Goal: Check status: Check status

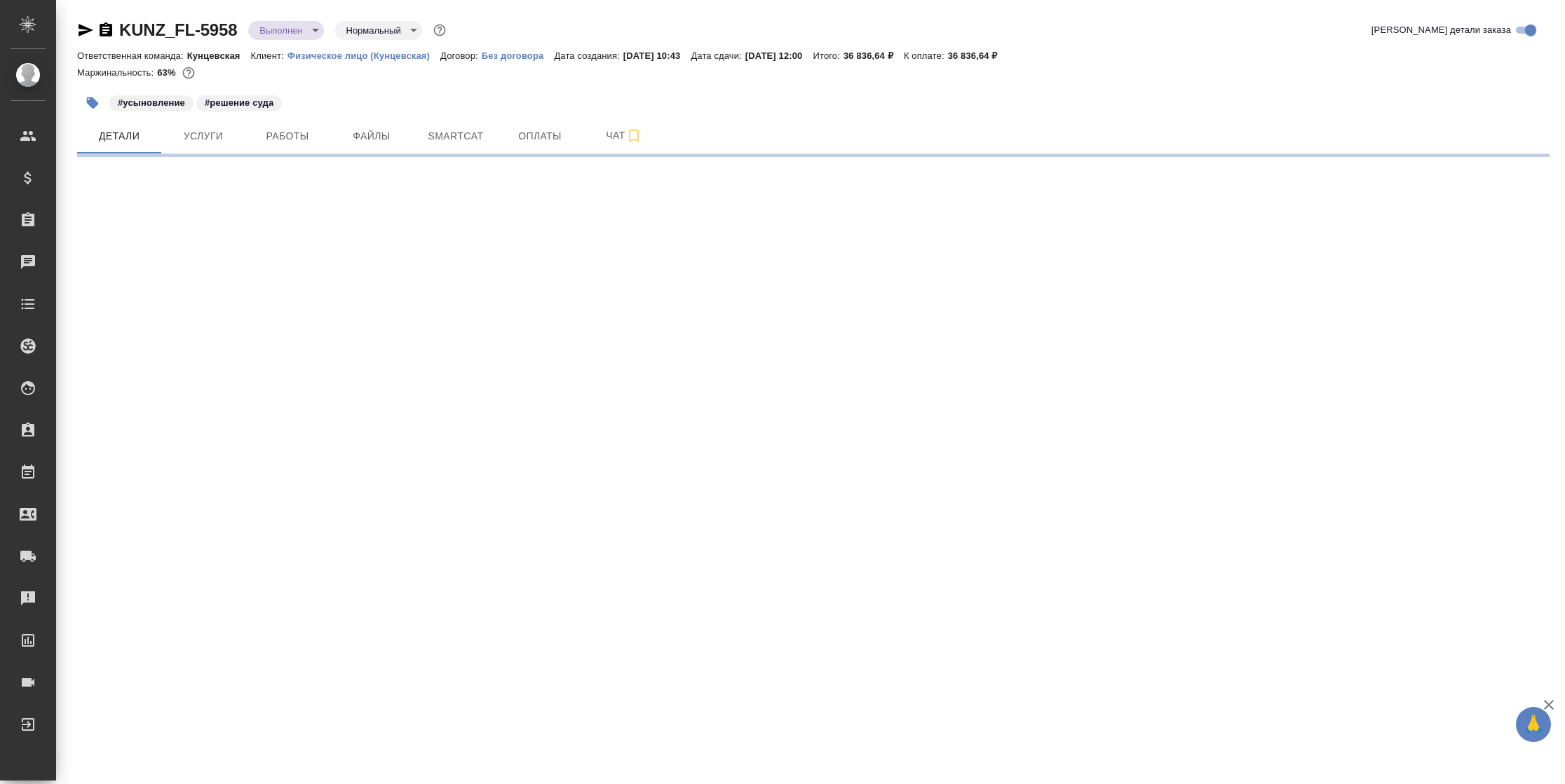
select select "RU"
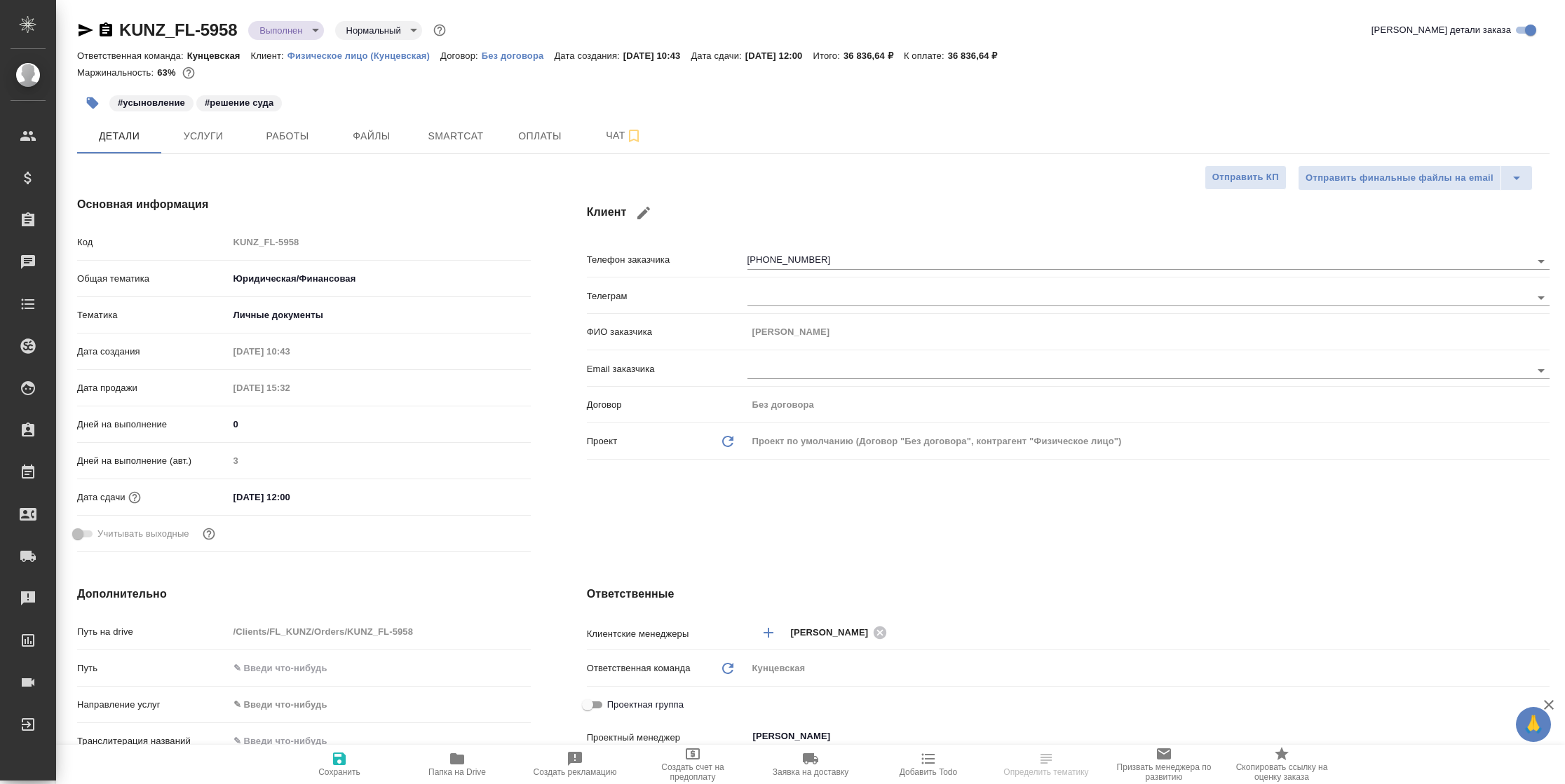
type textarea "x"
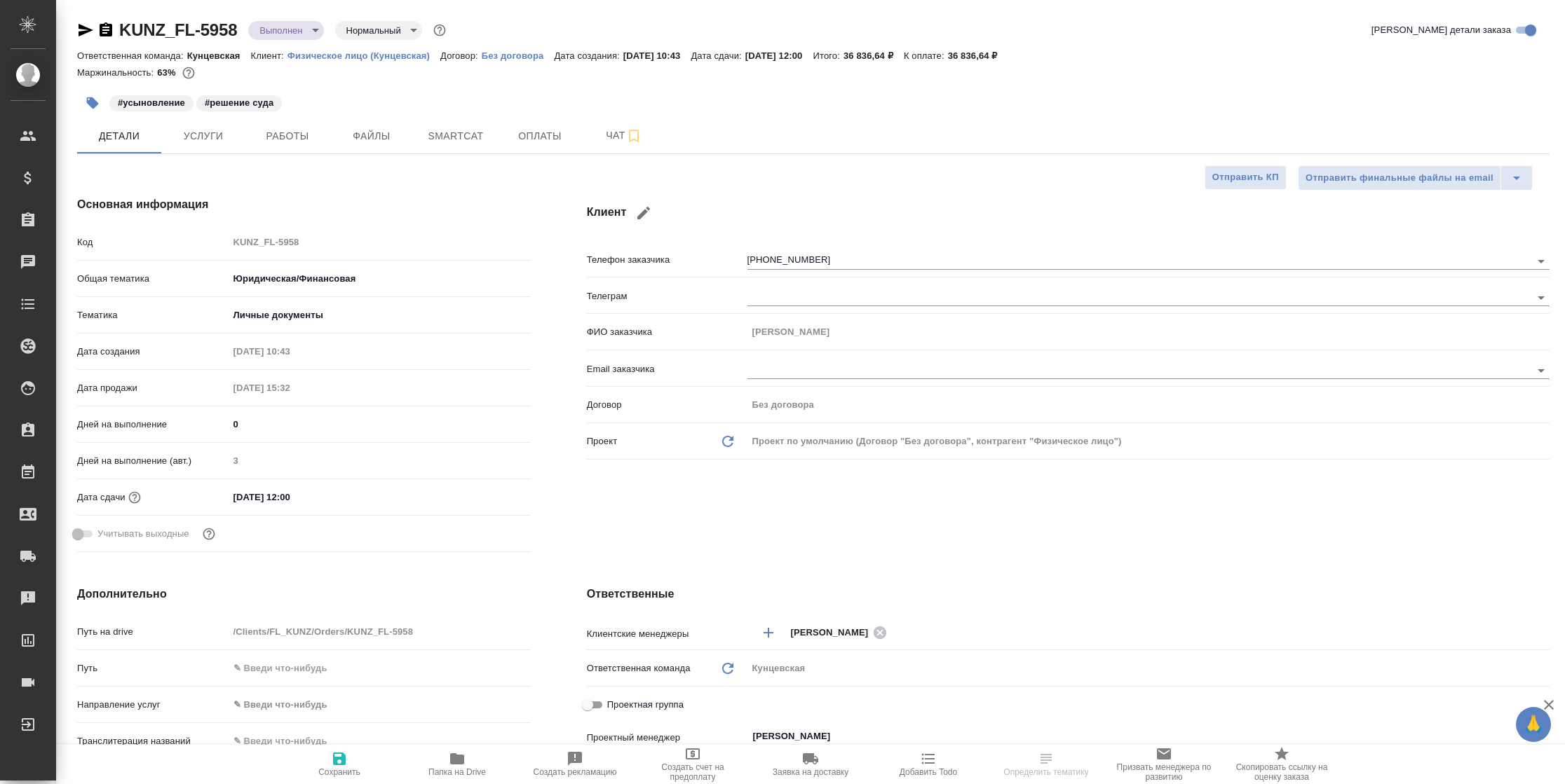
type textarea "x"
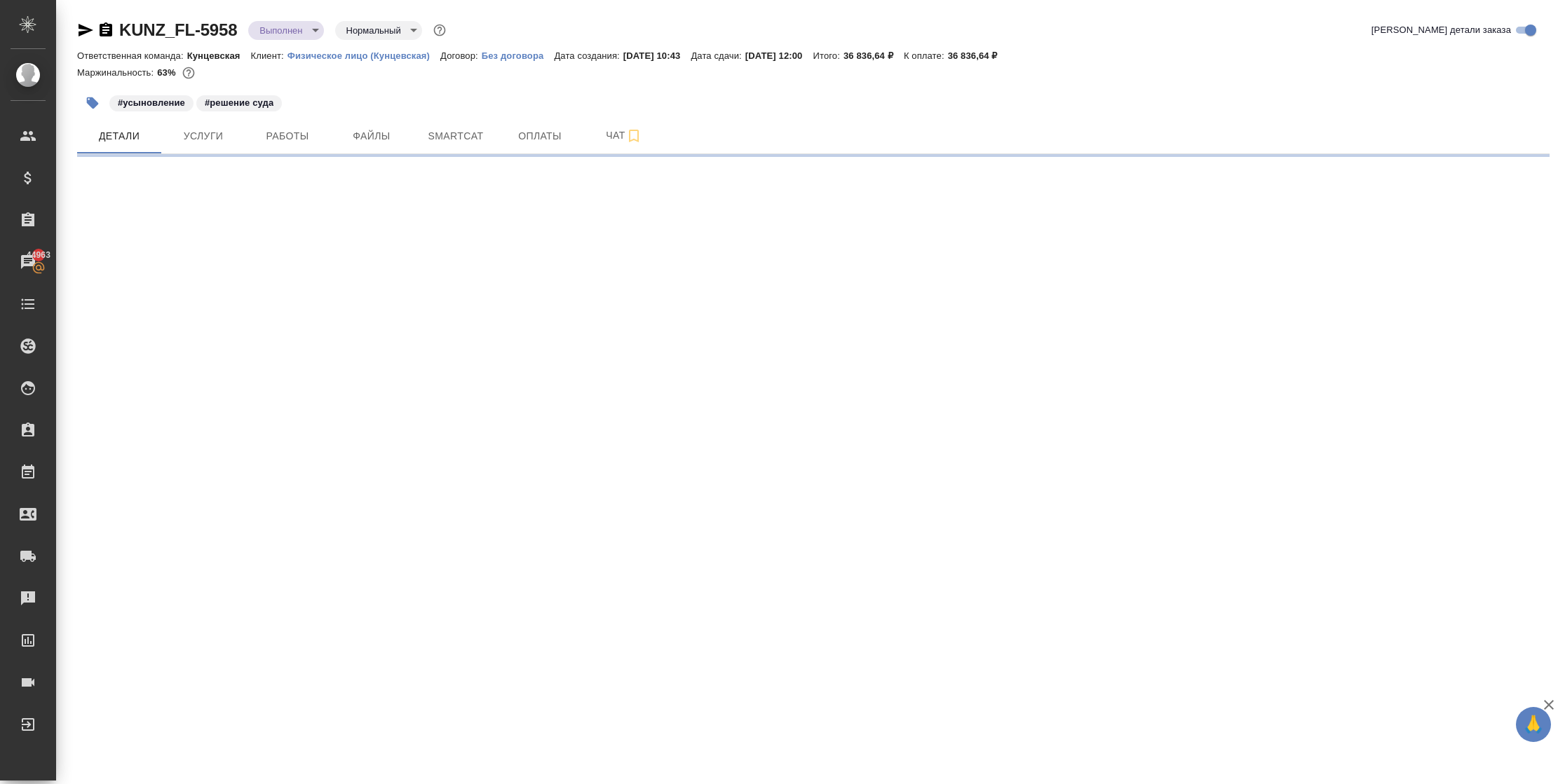
select select "RU"
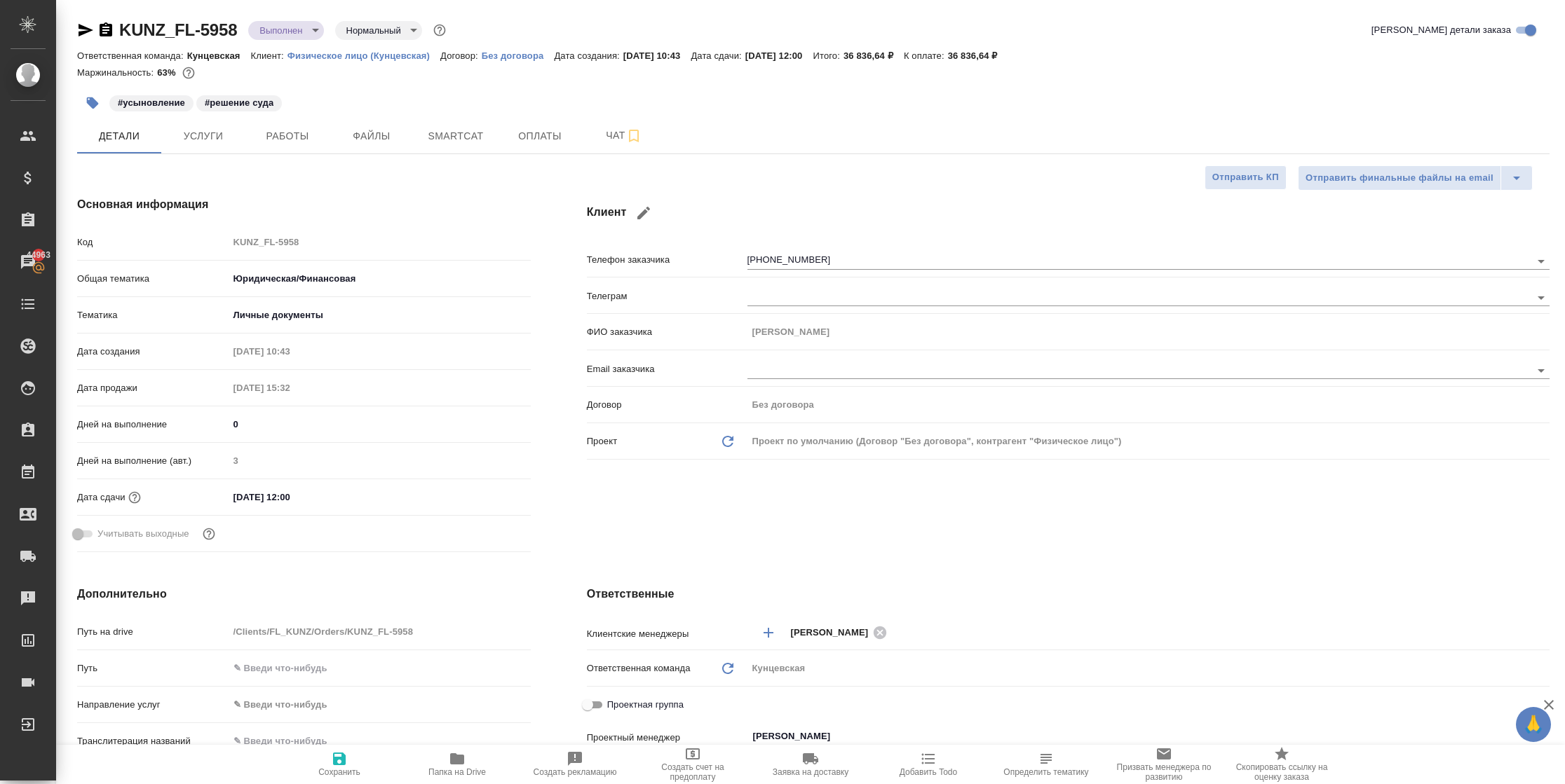
type textarea "x"
